Goal: Transaction & Acquisition: Purchase product/service

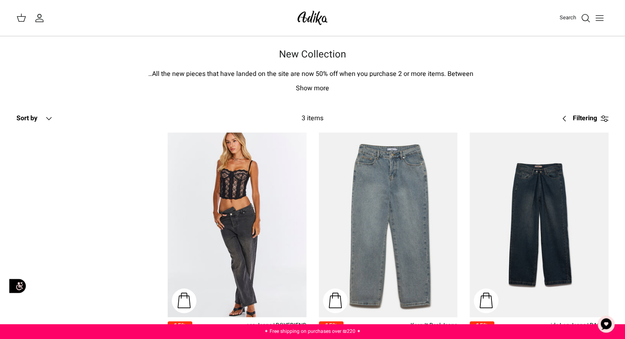
click at [573, 18] on font "Search" at bounding box center [567, 18] width 16 height 8
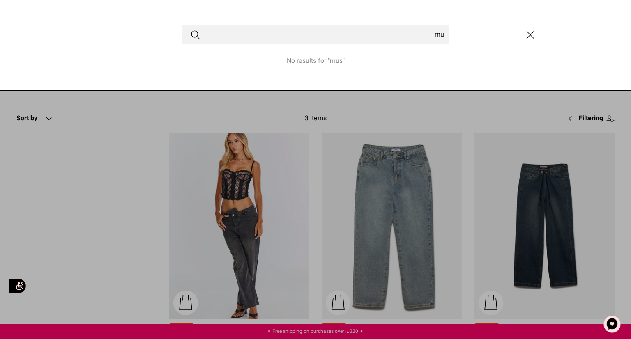
type input "m"
type input "hoodie"
click at [190, 29] on button "Submit" at bounding box center [195, 34] width 10 height 11
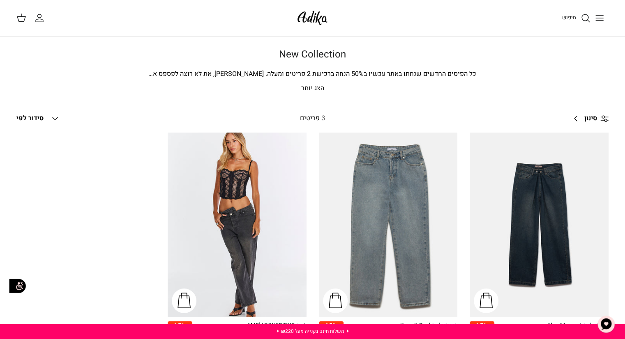
click at [596, 122] on link "סינון Right" at bounding box center [588, 119] width 41 height 20
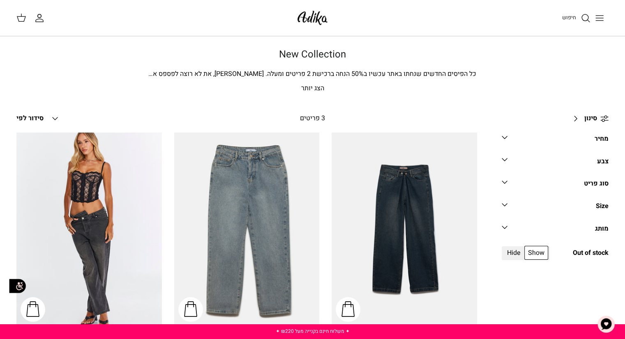
click at [596, 122] on link "סינון Right" at bounding box center [588, 119] width 41 height 20
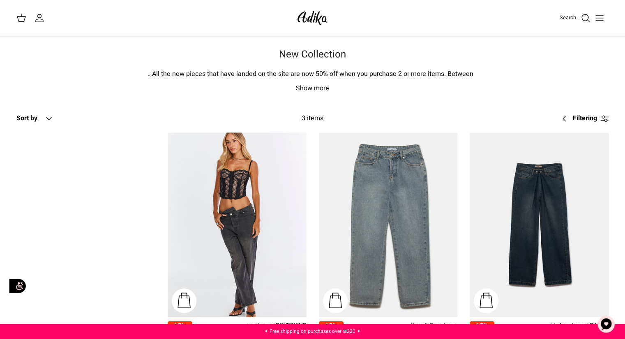
click at [506, 78] on div "New Collection All the new pieces that have landed on the site are now 50% off …" at bounding box center [313, 71] width 608 height 45
click at [38, 121] on button "Down Sort by" at bounding box center [34, 119] width 37 height 18
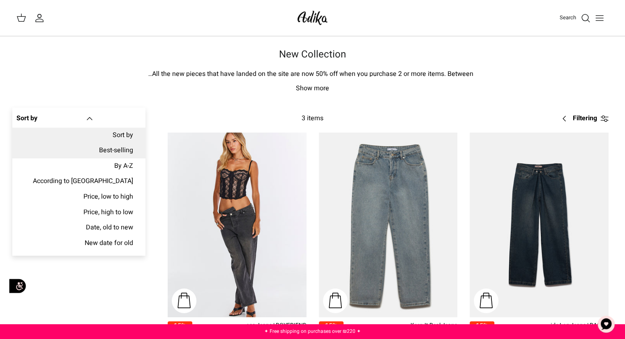
click at [99, 154] on font "Best-selling" at bounding box center [116, 150] width 34 height 10
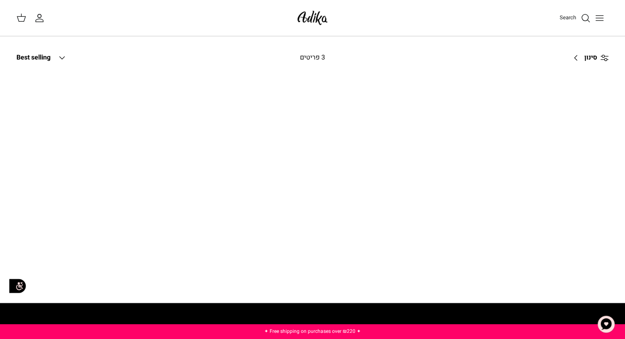
scroll to position [72, 0]
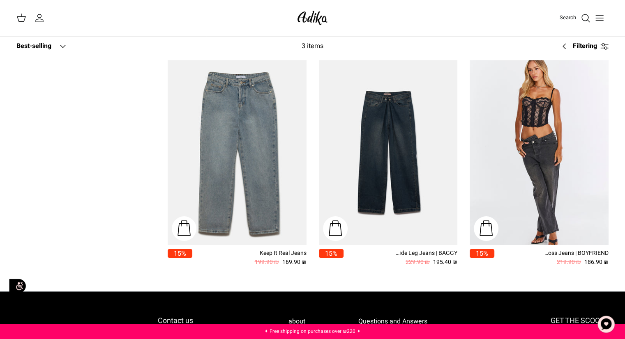
click at [50, 41] on font "Best-selling" at bounding box center [33, 46] width 35 height 10
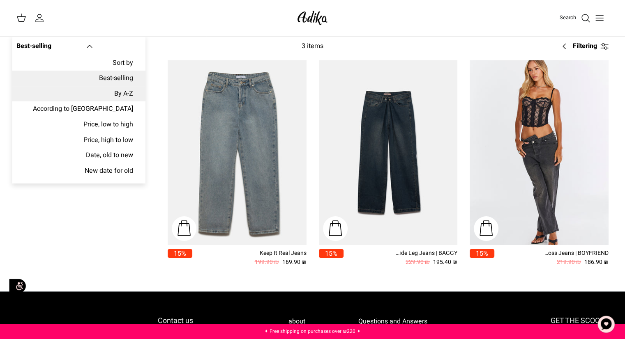
click at [62, 90] on link "By A-Z" at bounding box center [78, 94] width 133 height 16
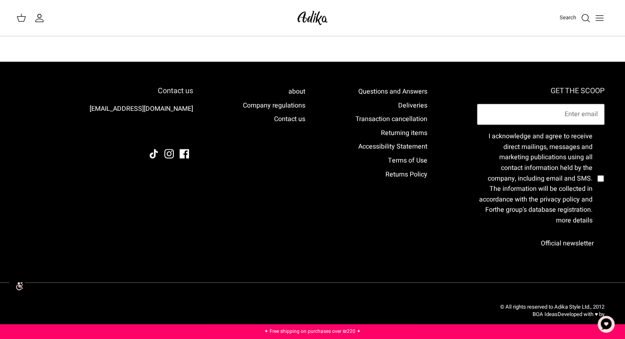
scroll to position [306, 0]
